Goal: Task Accomplishment & Management: Manage account settings

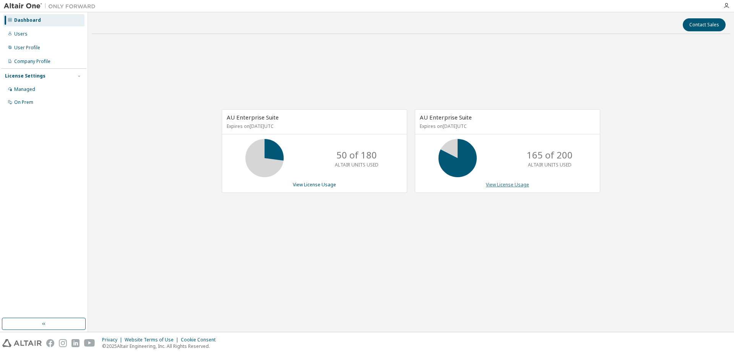
click at [520, 188] on link "View License Usage" at bounding box center [507, 185] width 43 height 6
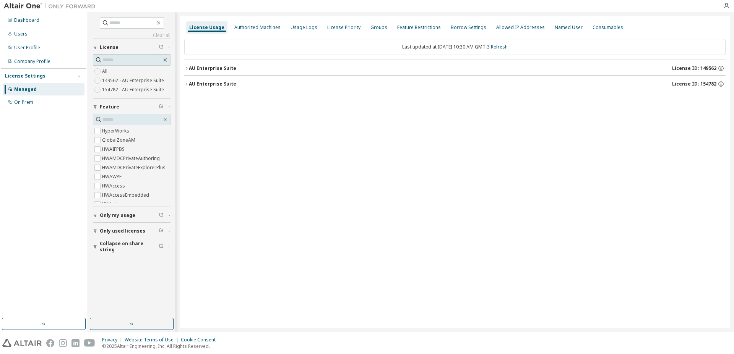
click at [97, 230] on icon "button" at bounding box center [95, 231] width 5 height 5
click at [188, 67] on icon "button" at bounding box center [186, 68] width 5 height 5
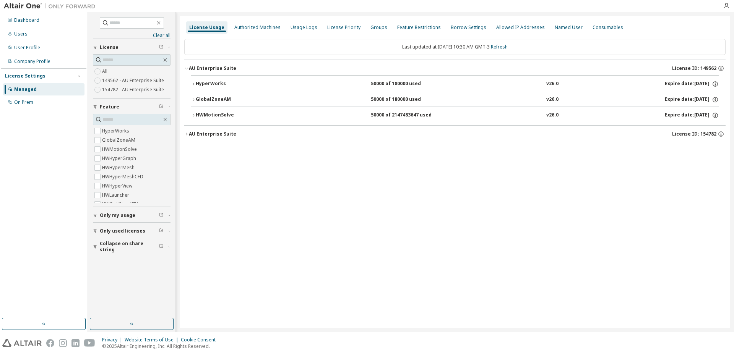
click at [188, 67] on icon "button" at bounding box center [186, 68] width 5 height 5
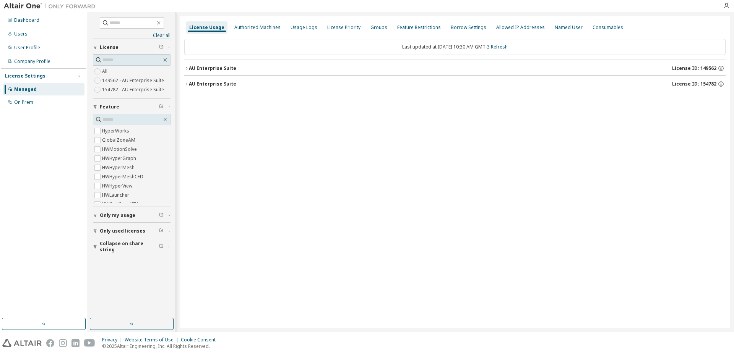
click at [185, 84] on icon "button" at bounding box center [186, 84] width 5 height 5
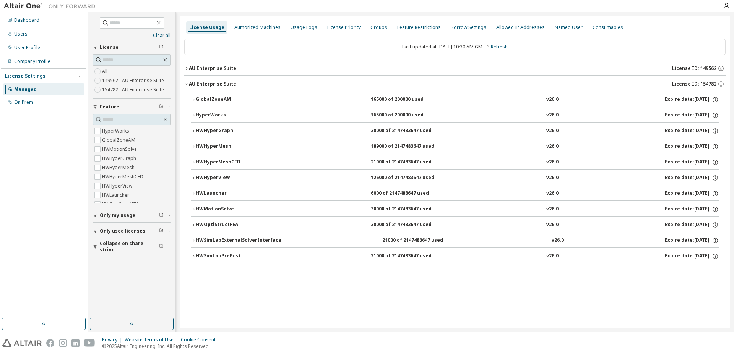
click at [196, 207] on div "HWMotionSolve" at bounding box center [230, 209] width 69 height 7
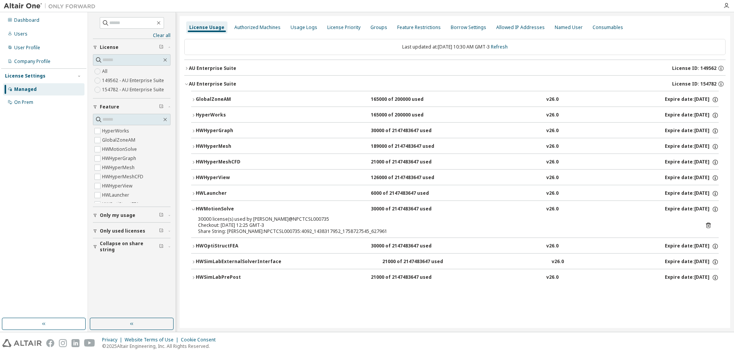
click at [708, 225] on icon at bounding box center [708, 225] width 7 height 7
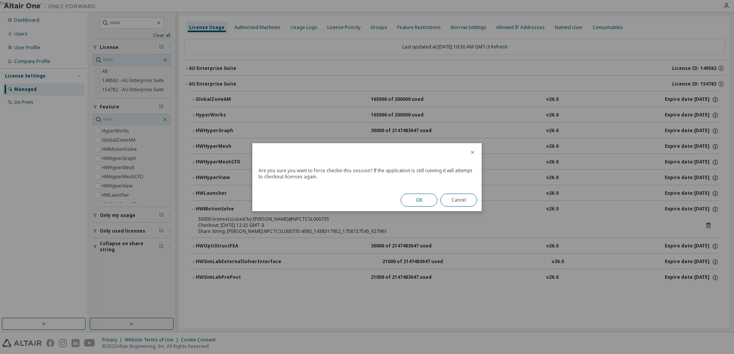
click at [416, 199] on button "OK" at bounding box center [418, 200] width 37 height 13
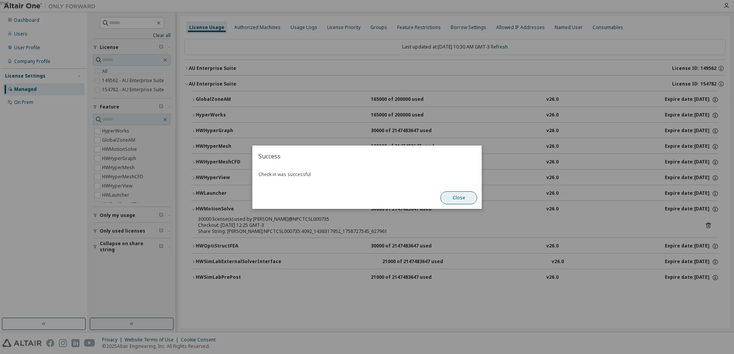
click at [464, 196] on button "Close" at bounding box center [458, 197] width 37 height 13
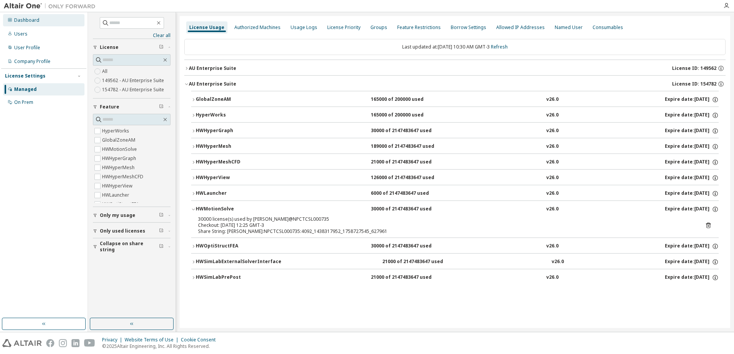
click at [30, 21] on div "Dashboard" at bounding box center [26, 20] width 25 height 6
